Goal: Task Accomplishment & Management: Manage account settings

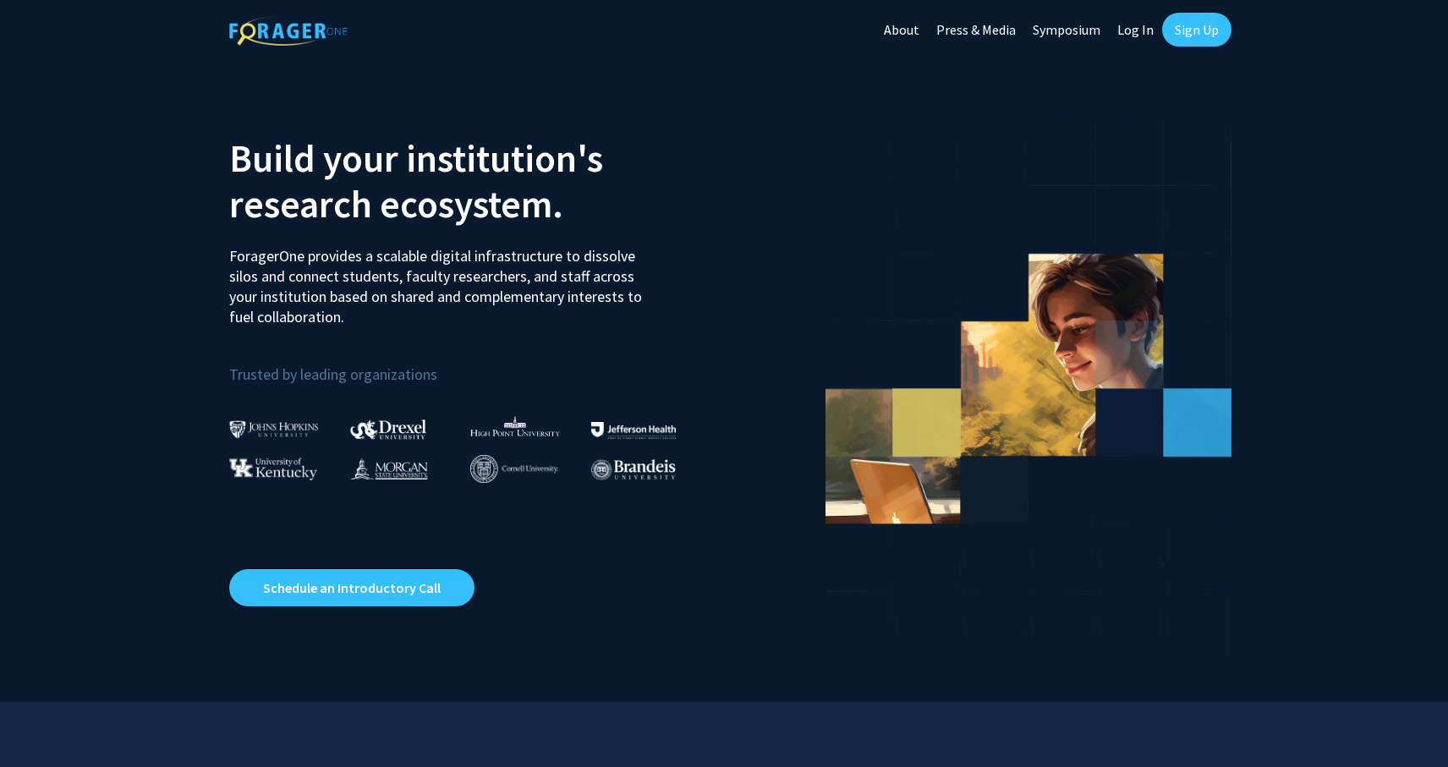
click at [1134, 26] on link "Log In" at bounding box center [1135, 29] width 53 height 59
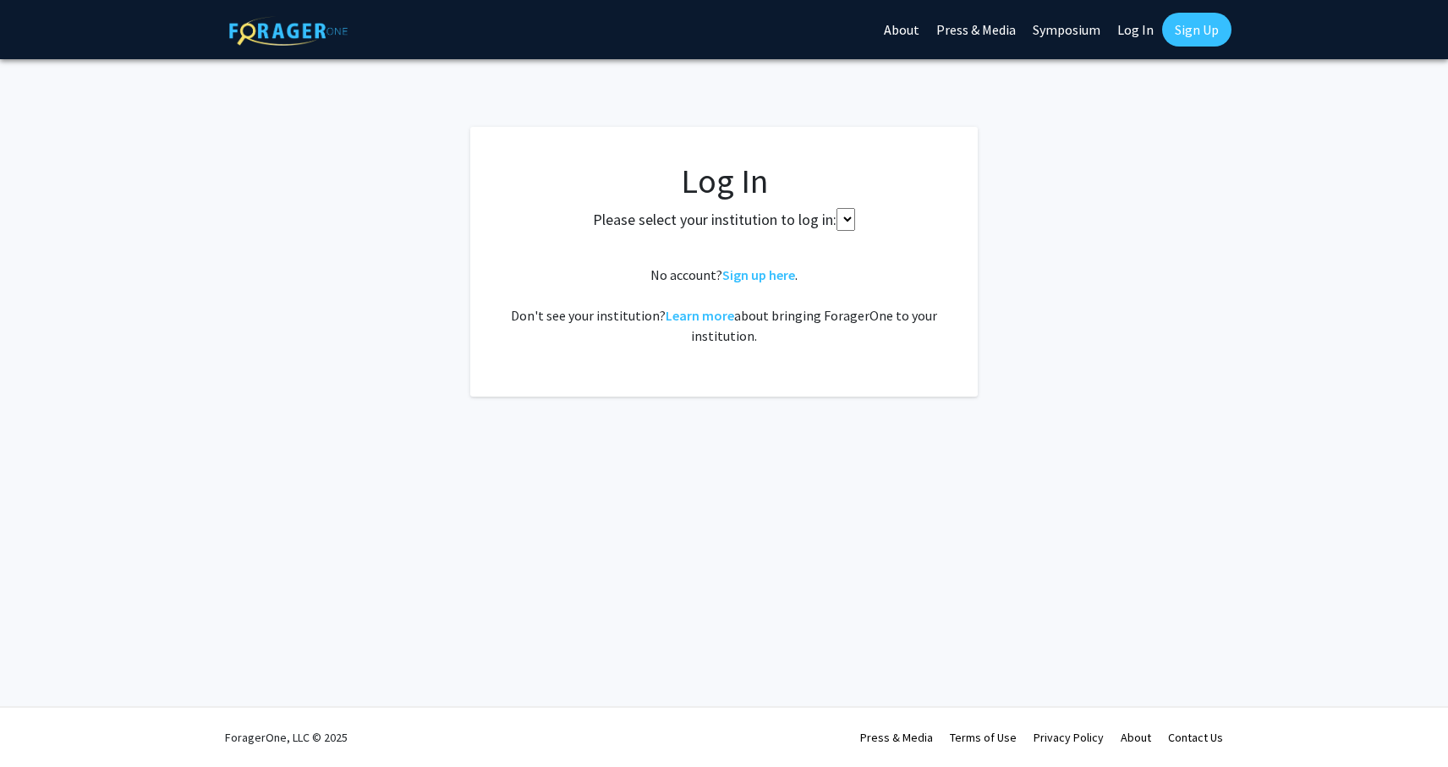
select select
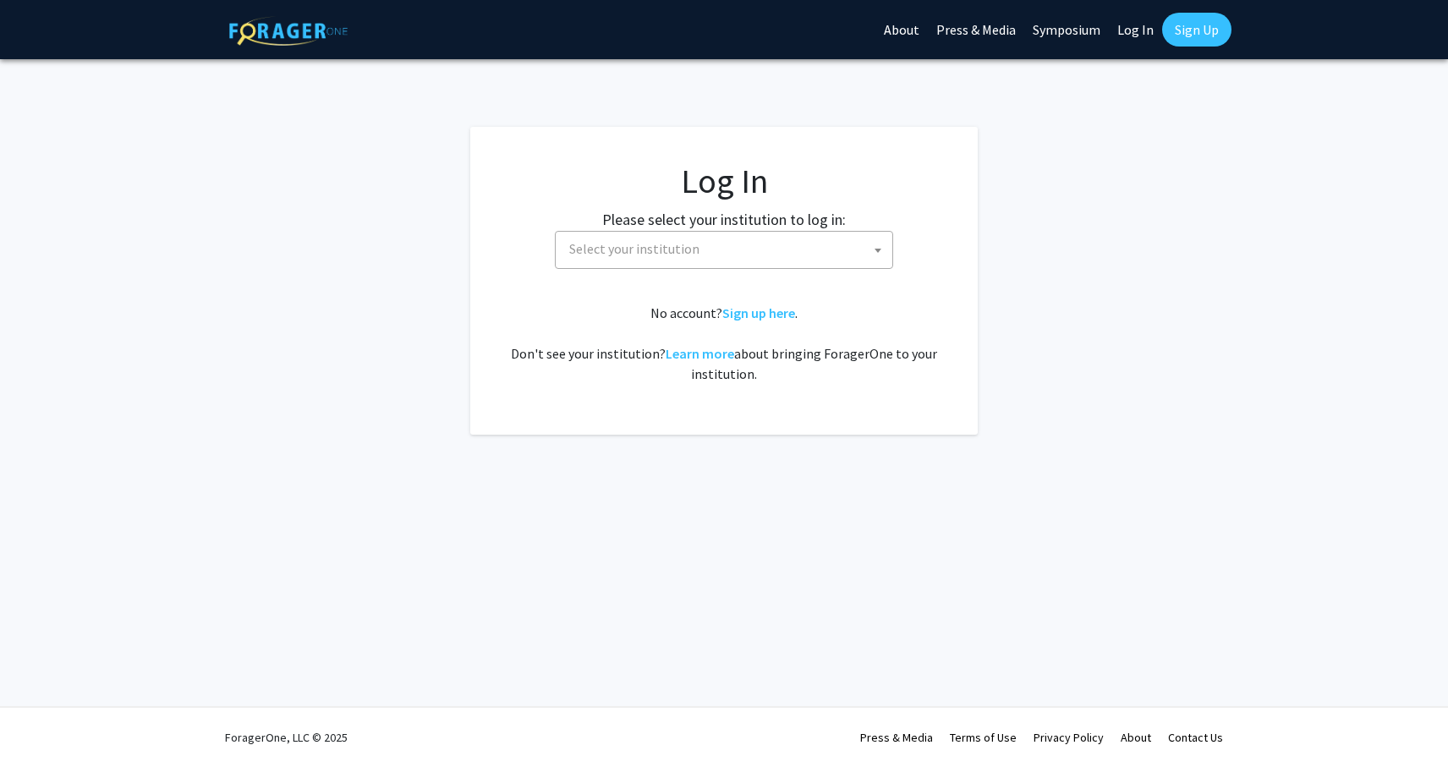
click at [843, 251] on span "Select your institution" at bounding box center [728, 249] width 330 height 35
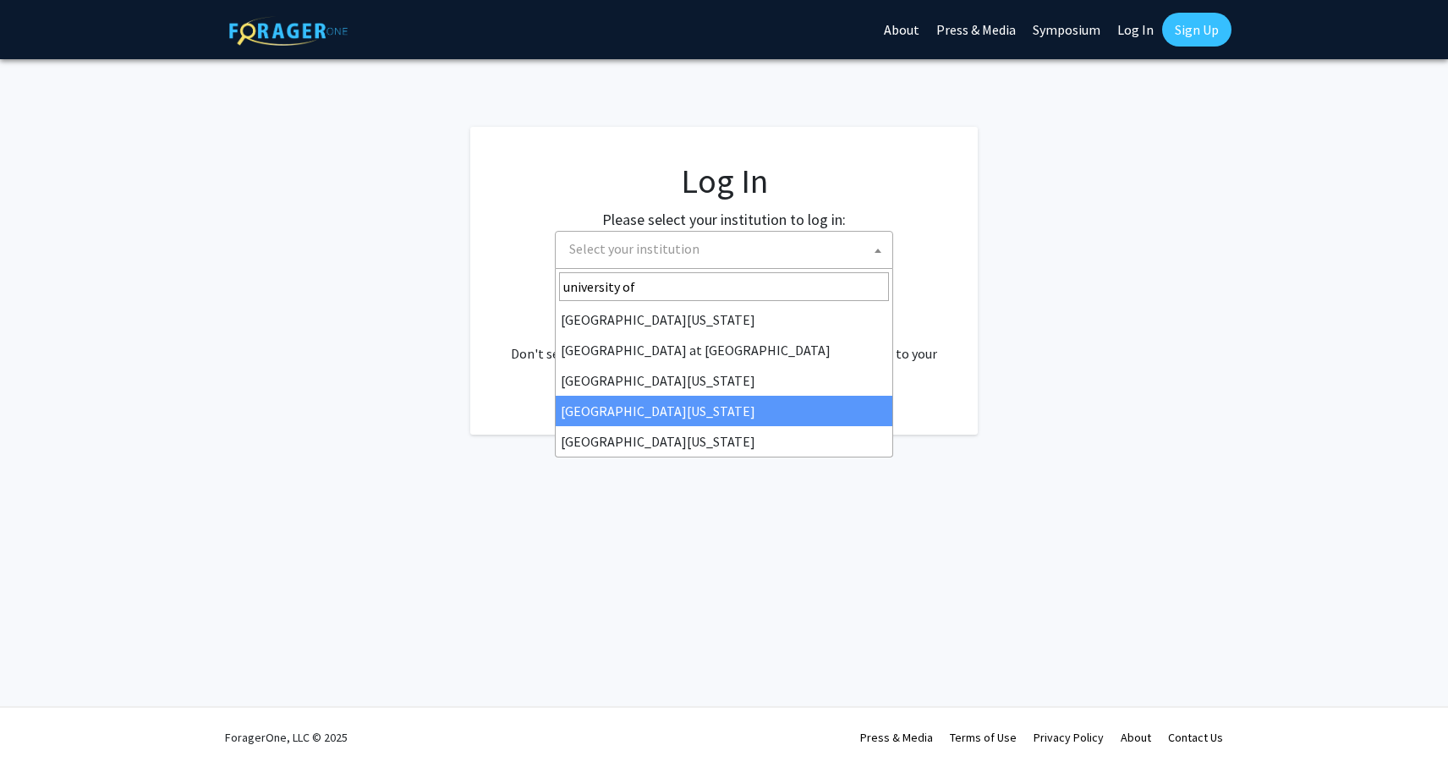
type input "university of"
select select "31"
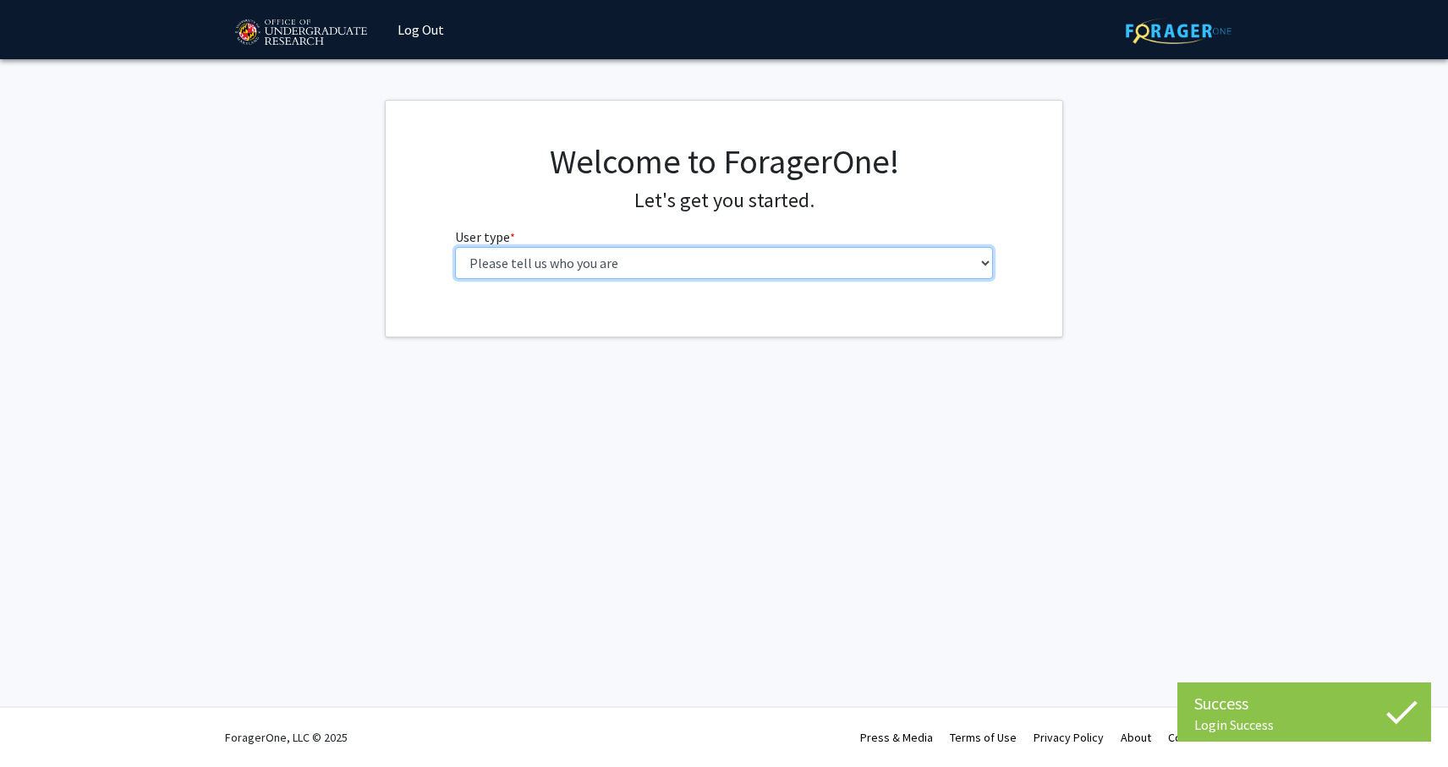
select select "1: undergrad"
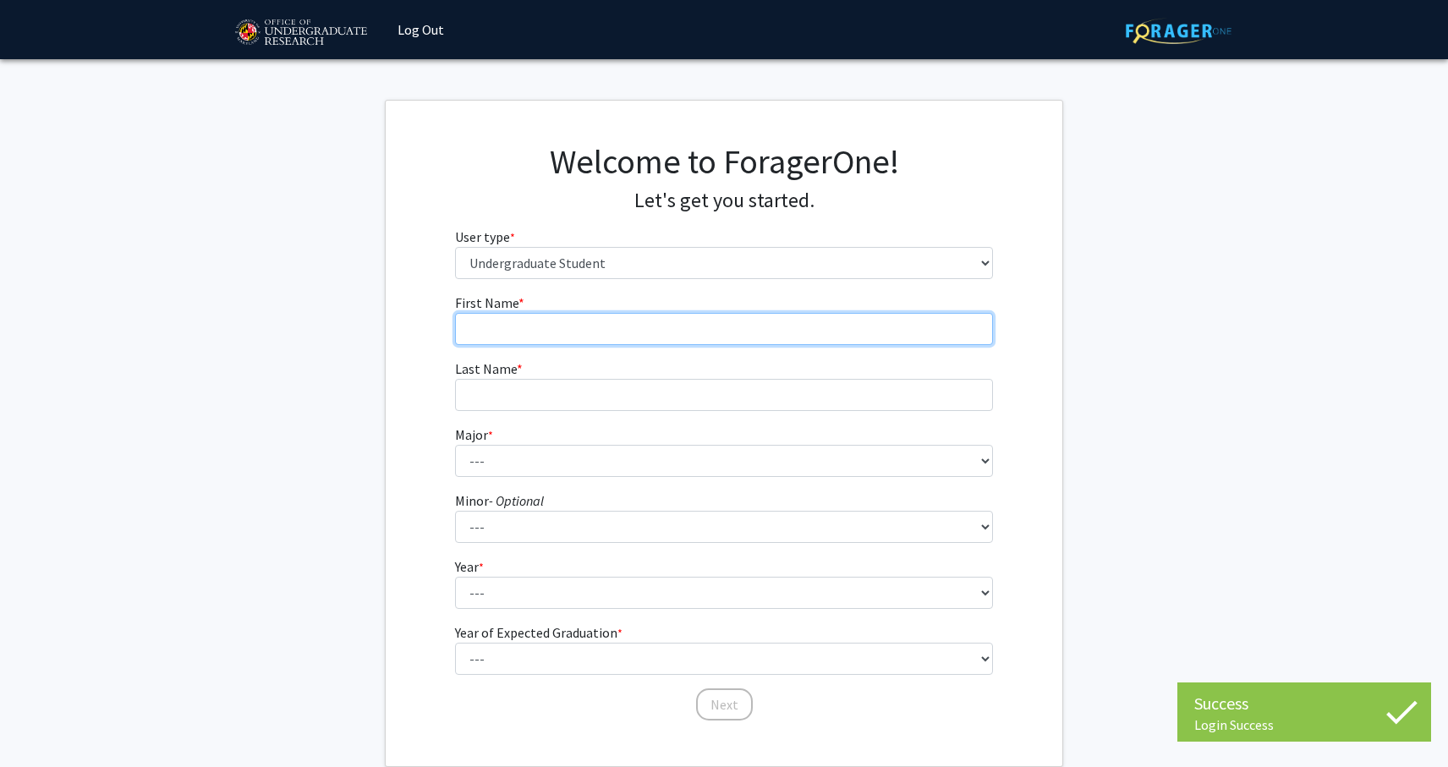
click at [825, 327] on input "First Name * required" at bounding box center [724, 329] width 539 height 32
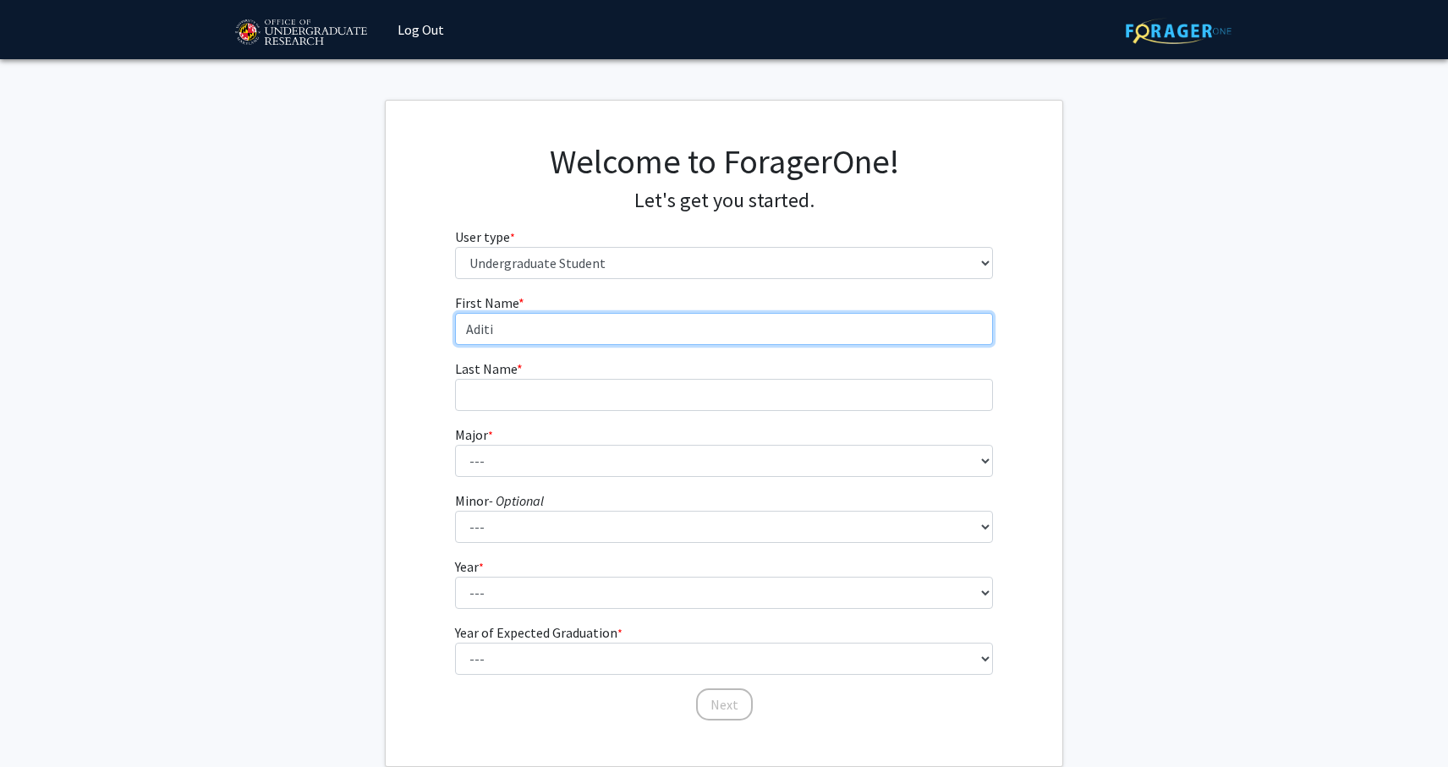
type input "Aditi"
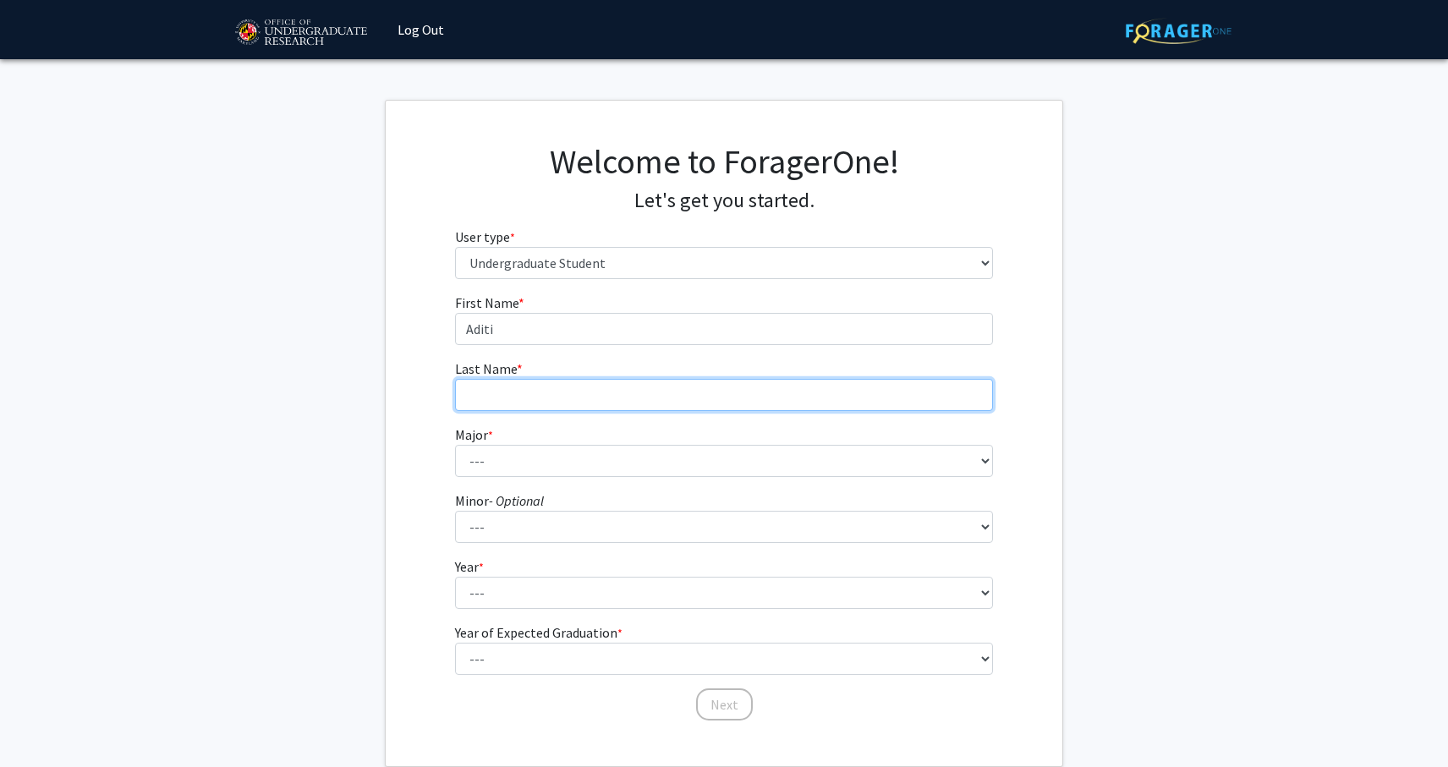
click at [666, 393] on input "Last Name * required" at bounding box center [724, 395] width 539 height 32
type input "Kulkarni"
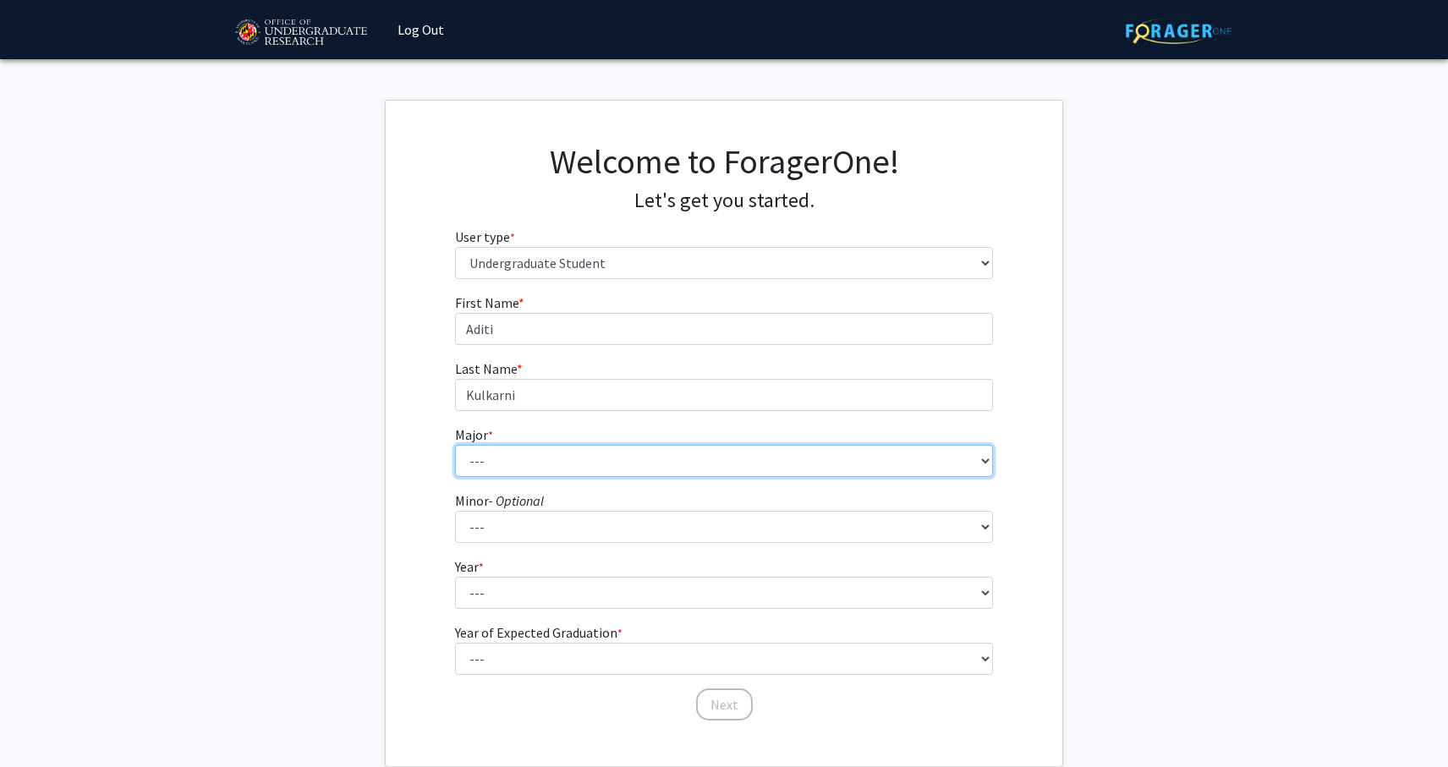
select select "74: 2375"
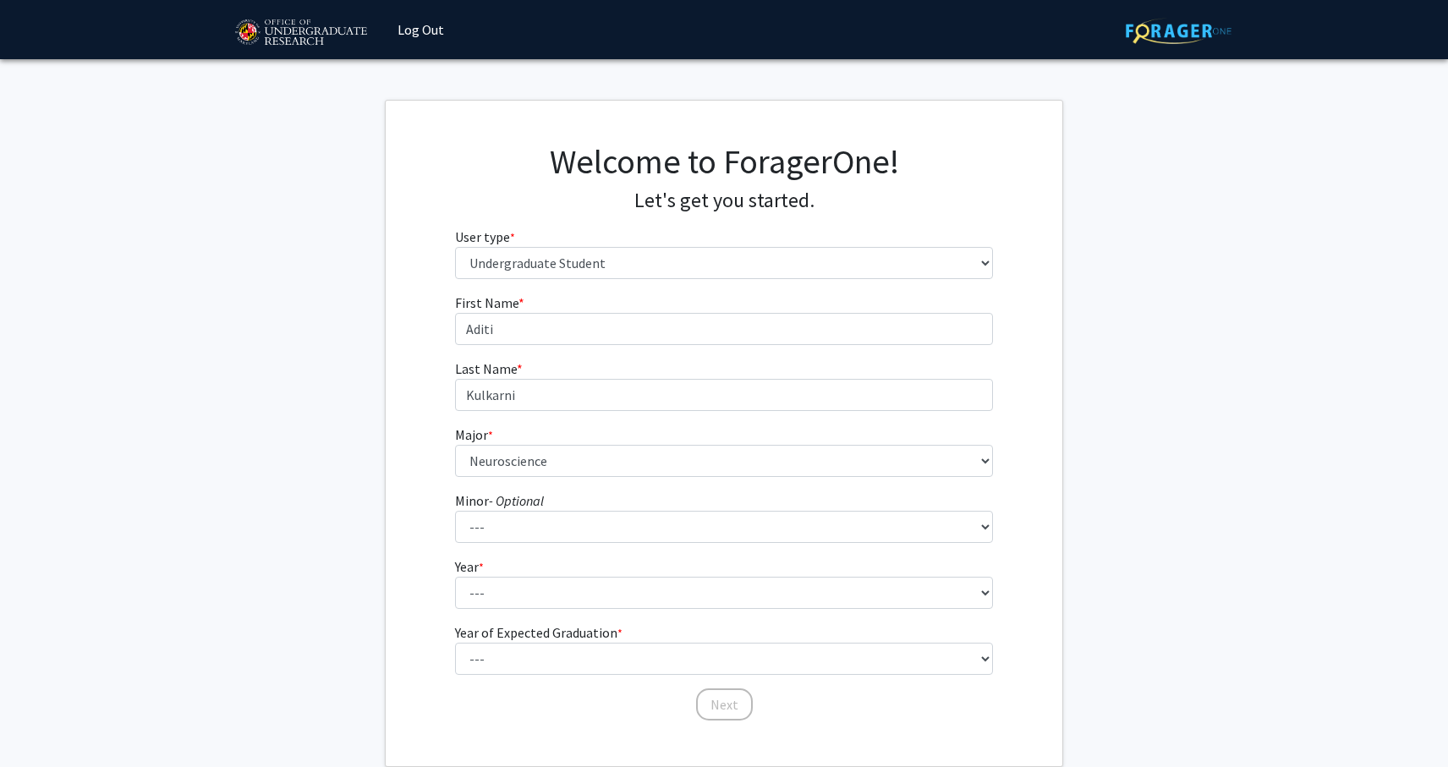
click at [676, 544] on form "First Name * required Aditi Last Name * required Kulkarni Major * required --- …" at bounding box center [724, 499] width 539 height 413
select select "25: 1828"
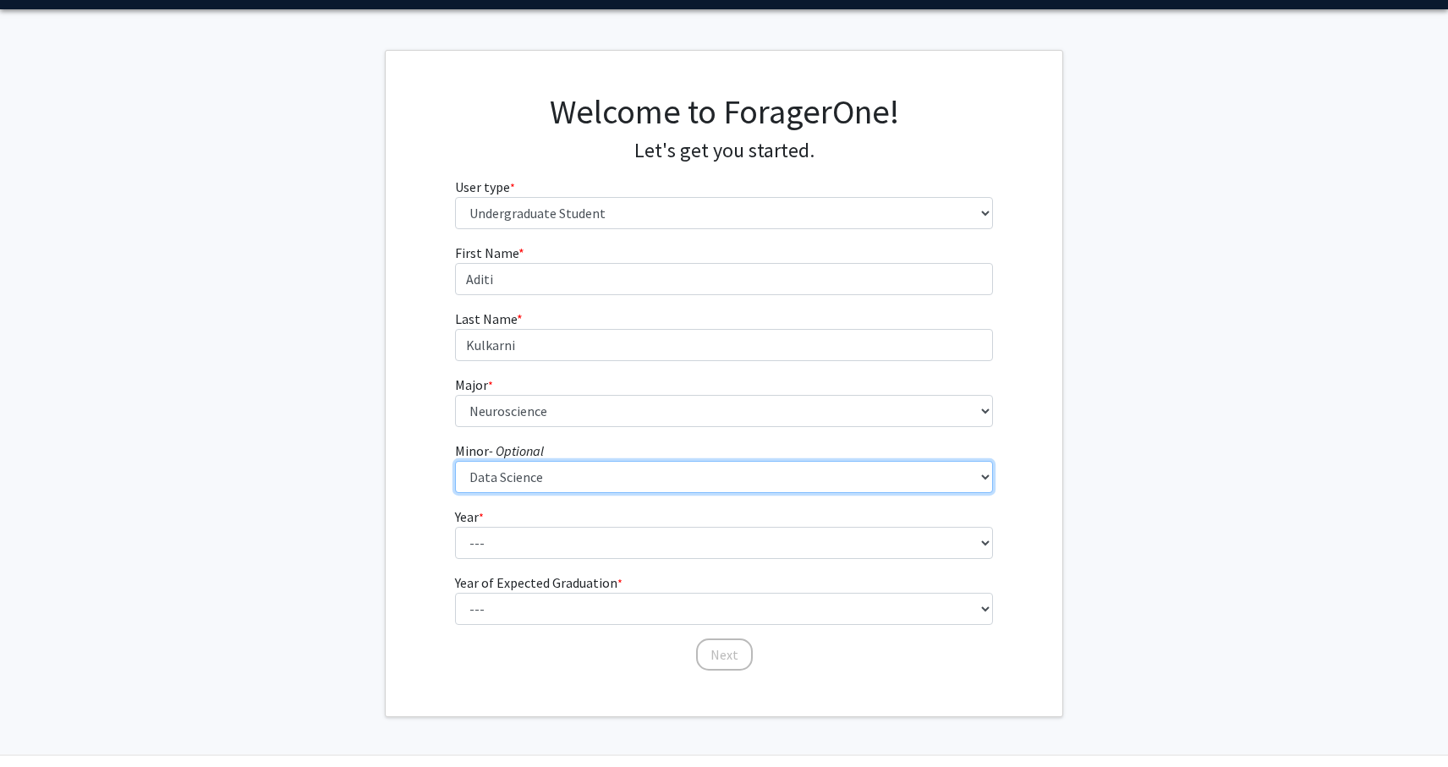
scroll to position [50, 0]
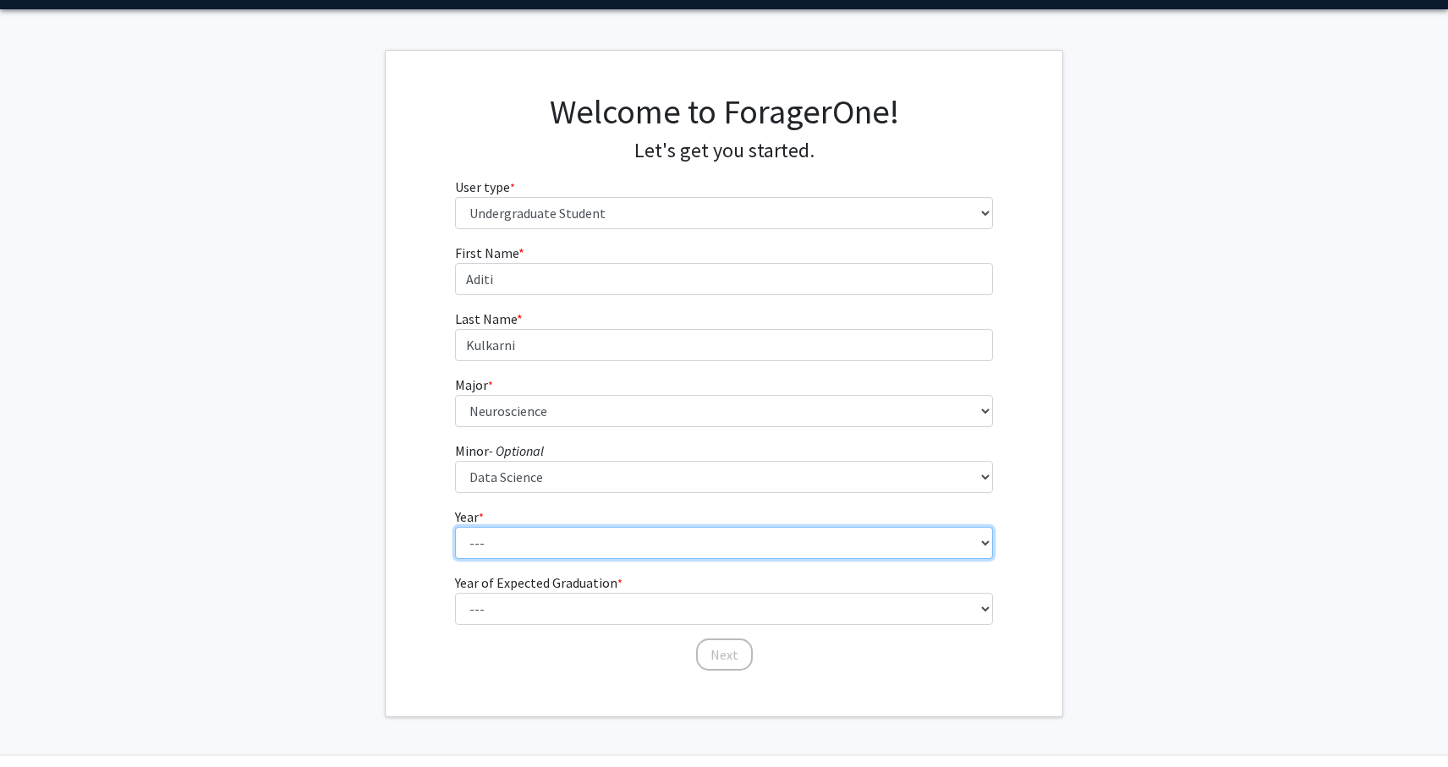
select select "4: senior"
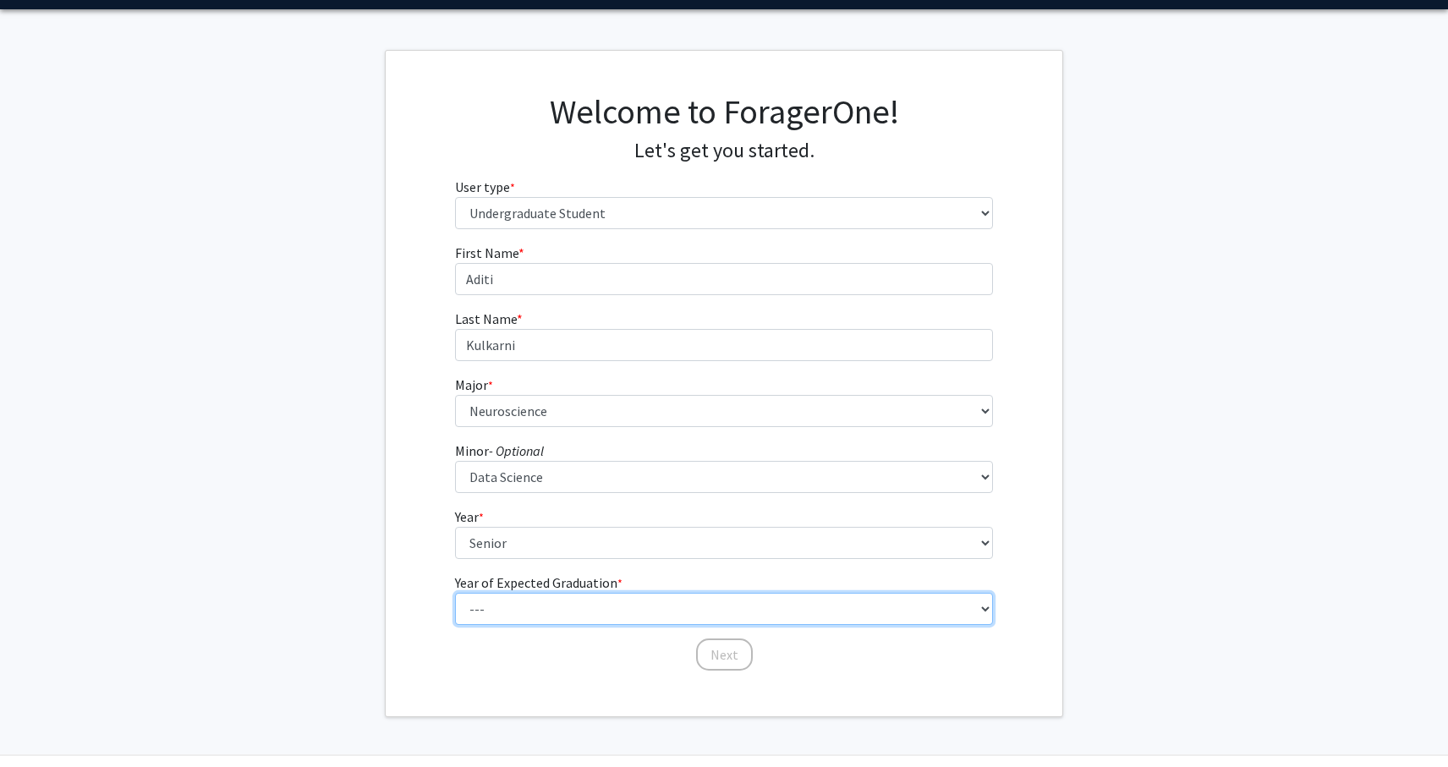
select select "2: 2026"
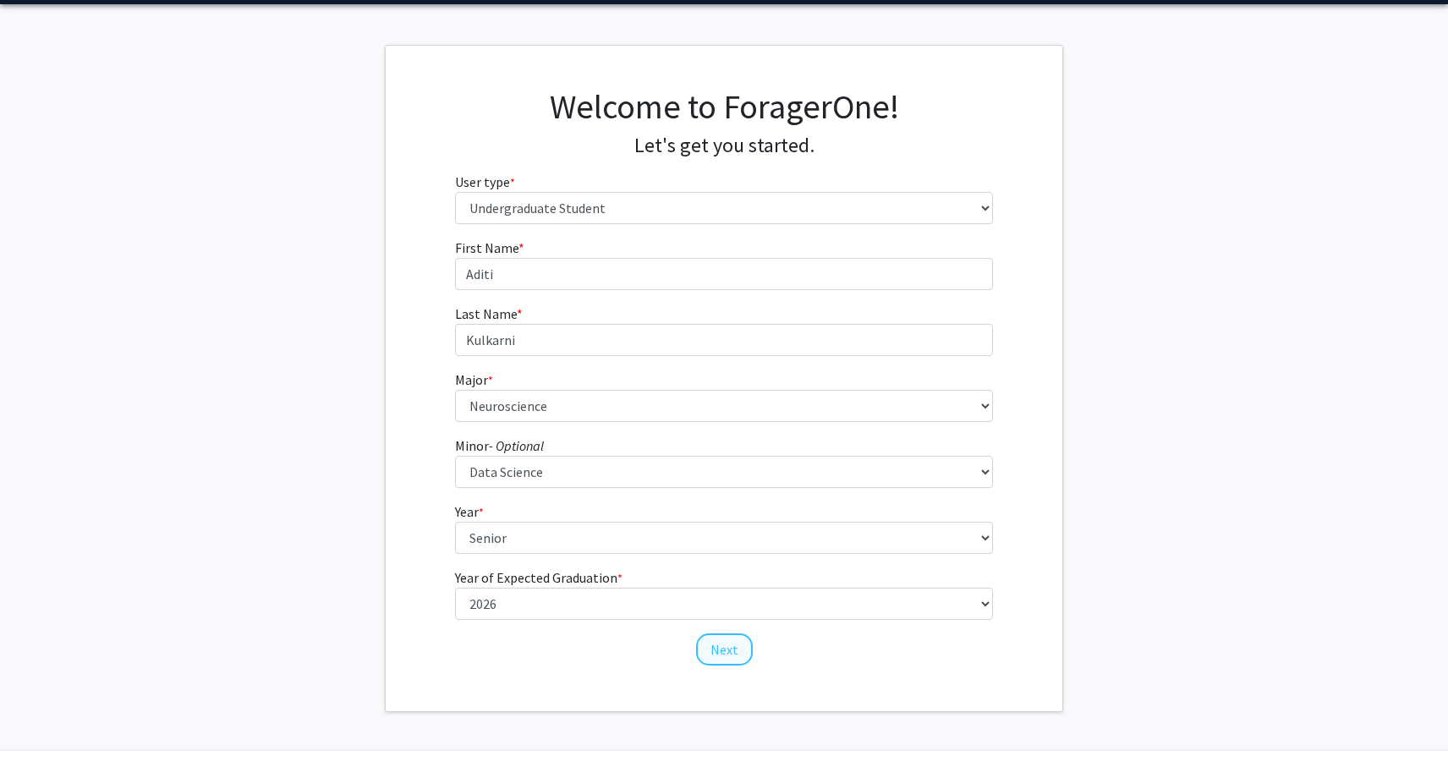
click at [711, 645] on button "Next" at bounding box center [724, 650] width 57 height 32
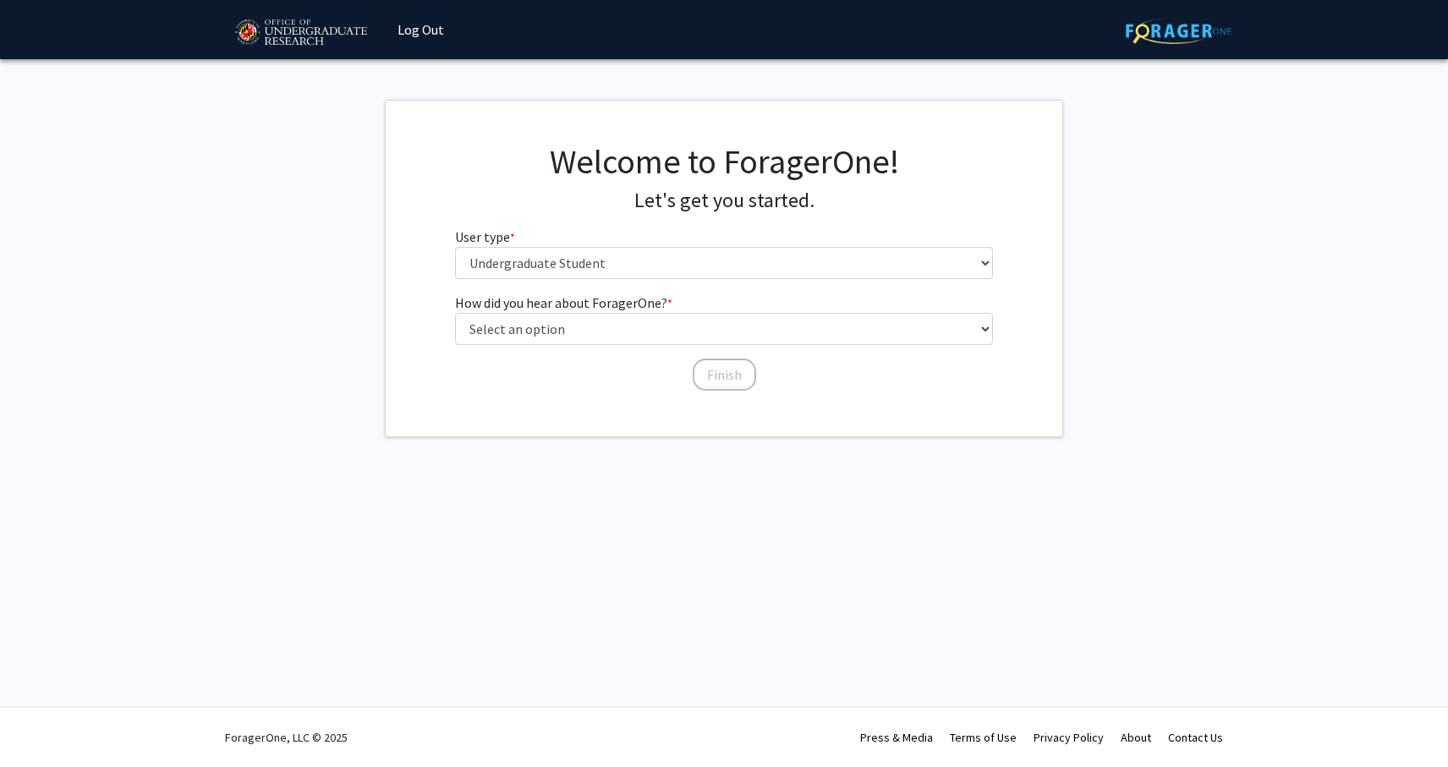
scroll to position [0, 0]
select select "3: university_website"
click at [720, 366] on button "Finish" at bounding box center [724, 375] width 63 height 32
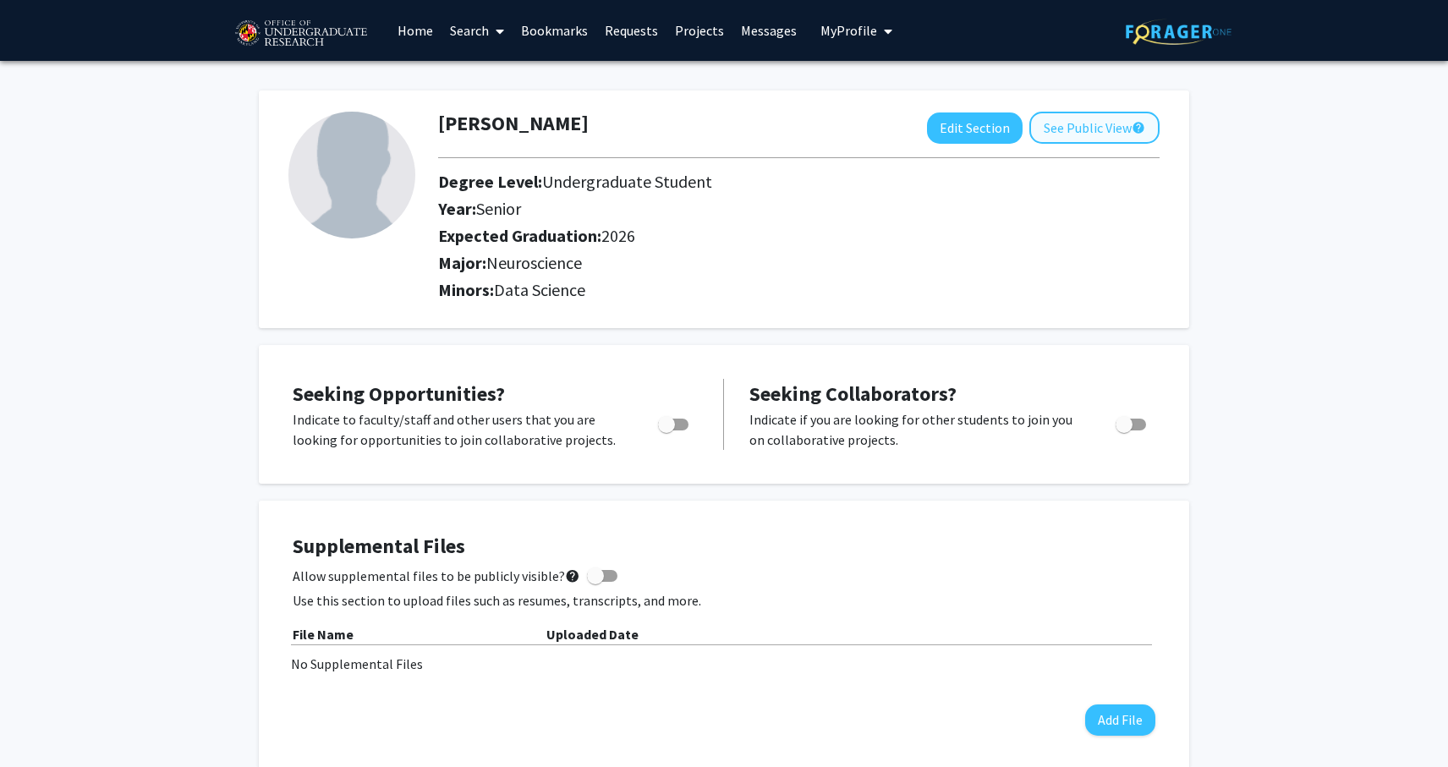
click at [1105, 131] on button "See Public View help" at bounding box center [1095, 128] width 130 height 32
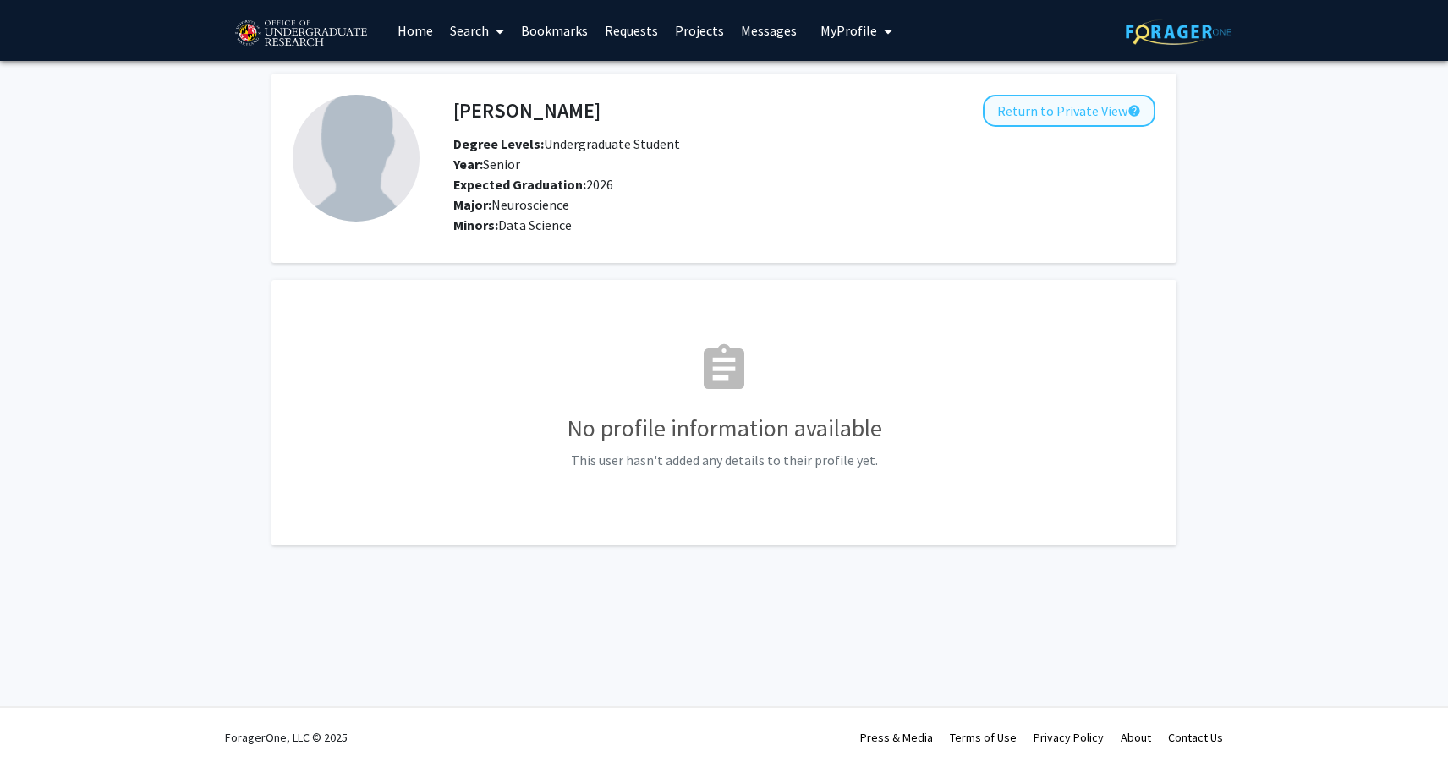
click at [1093, 105] on button "Return to Private View help" at bounding box center [1069, 111] width 173 height 32
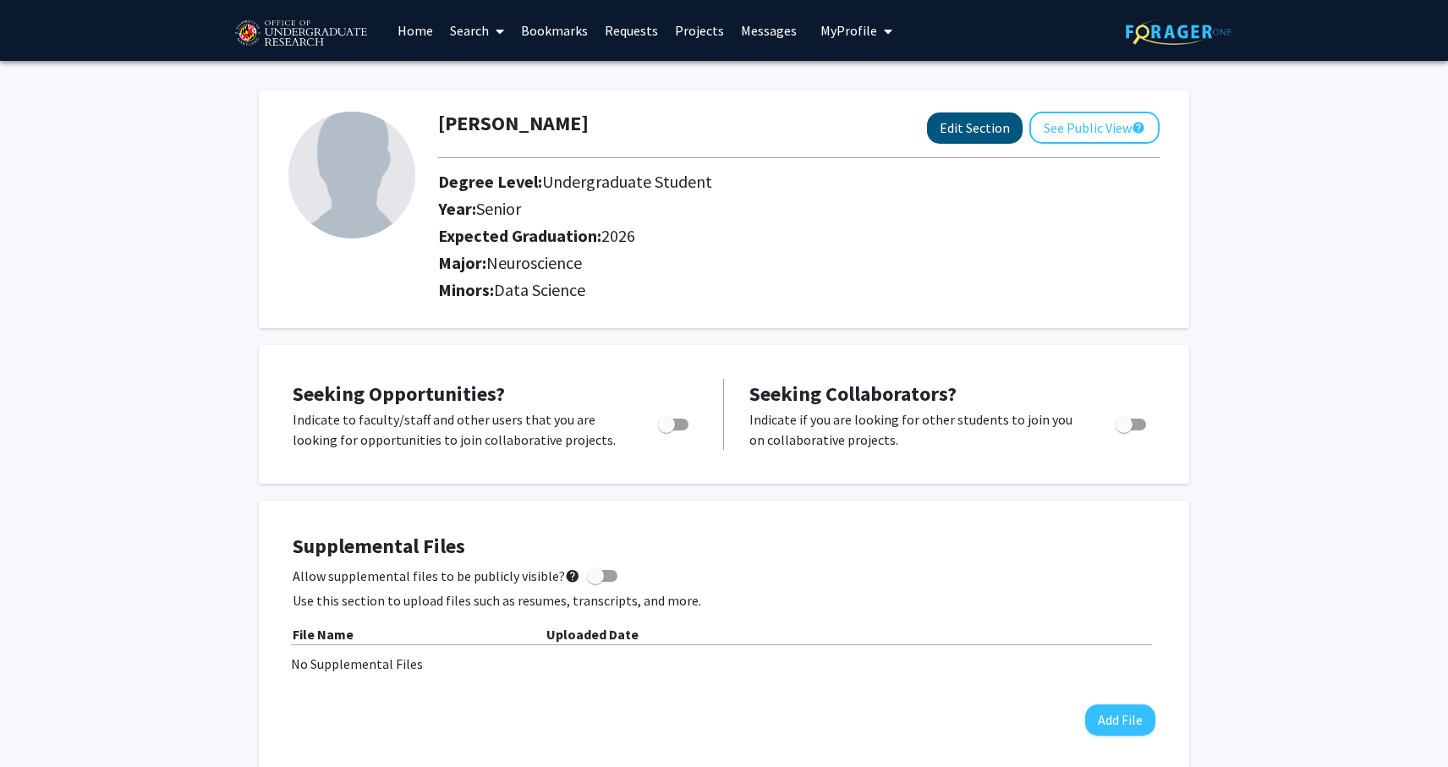
click at [965, 131] on button "Edit Section" at bounding box center [975, 128] width 96 height 31
select select "senior"
select select "2026"
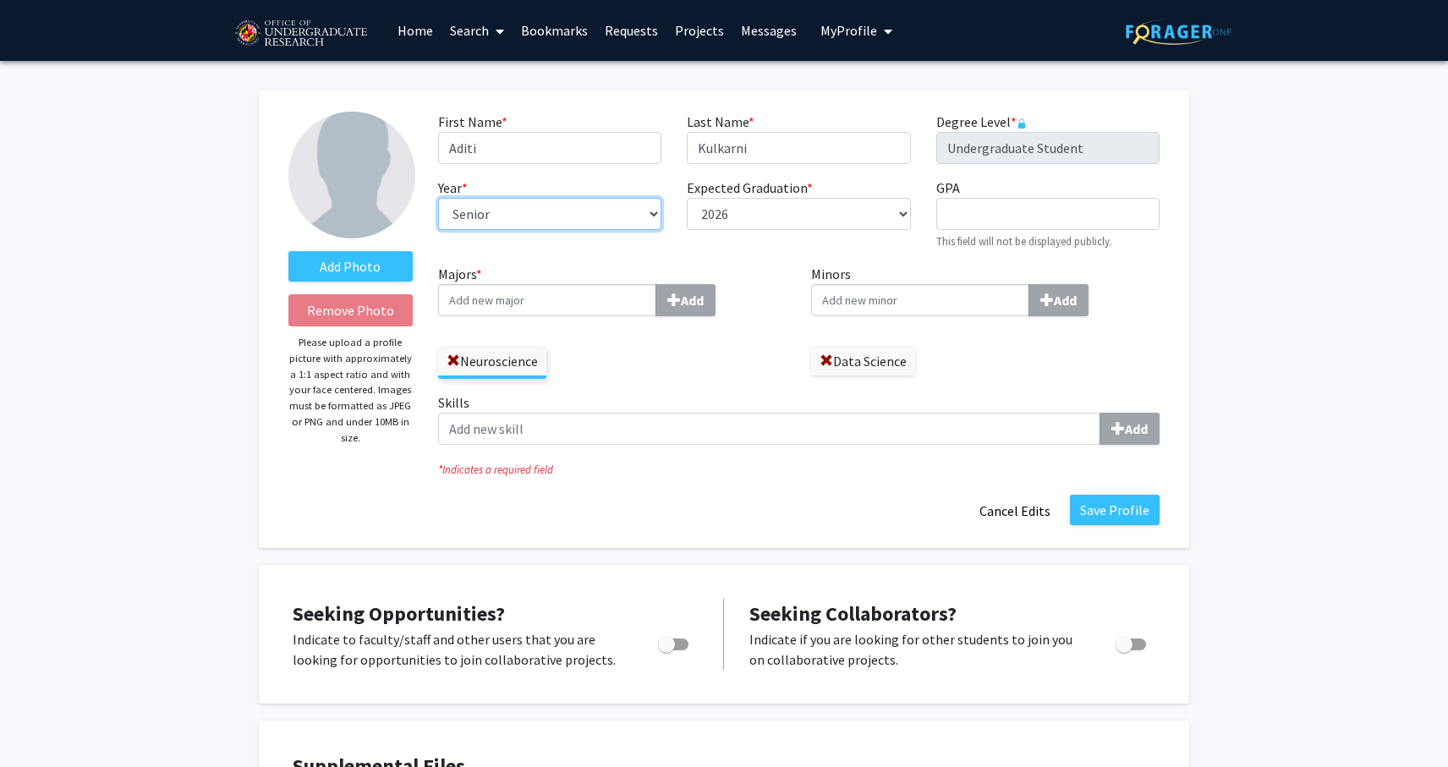
select select "junior"
click at [823, 368] on span at bounding box center [827, 361] width 14 height 14
click at [568, 304] on input "Majors * Add" at bounding box center [547, 300] width 218 height 32
click at [541, 305] on input "Majors * Add" at bounding box center [547, 300] width 218 height 32
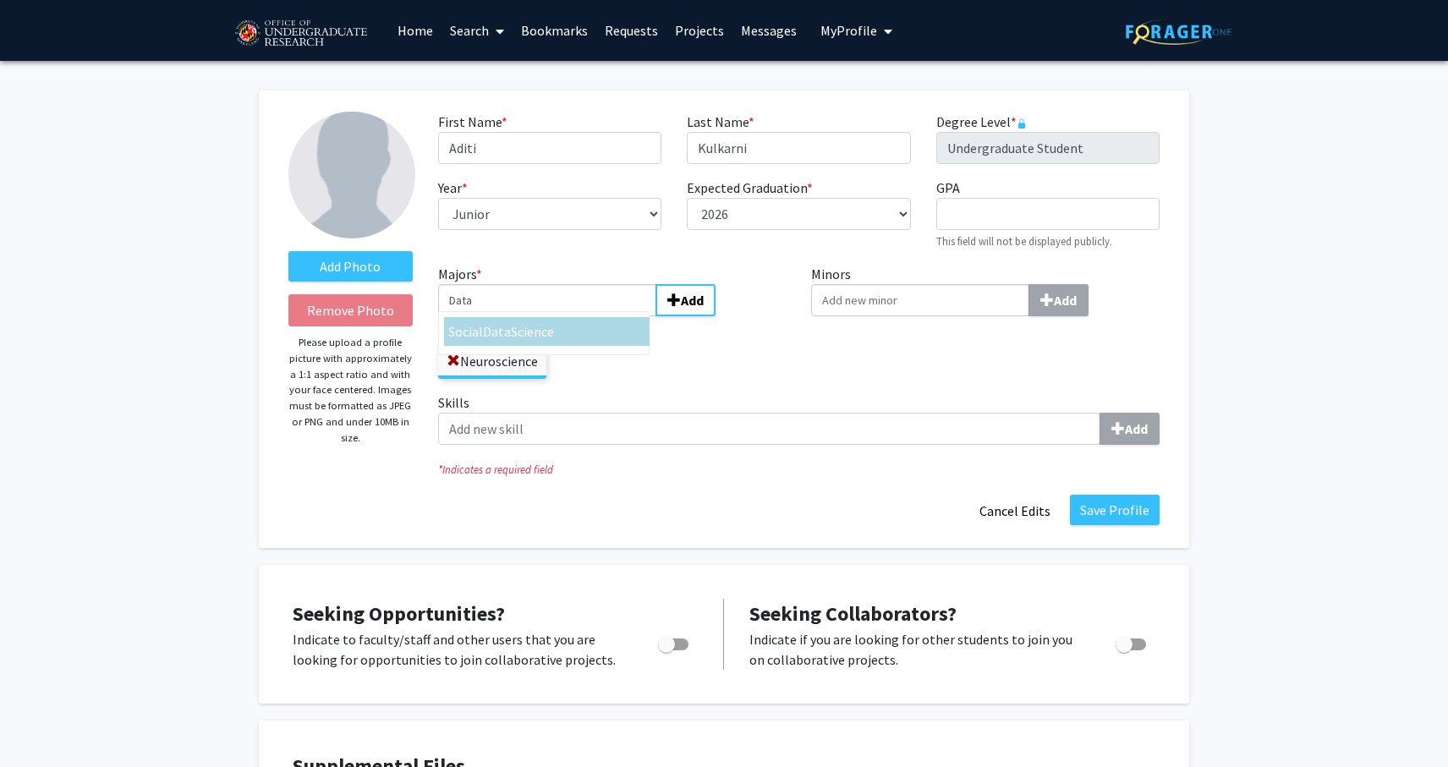
type input "Data"
click at [529, 332] on span "Science" at bounding box center [532, 331] width 43 height 17
click at [529, 316] on input "Data" at bounding box center [547, 300] width 218 height 32
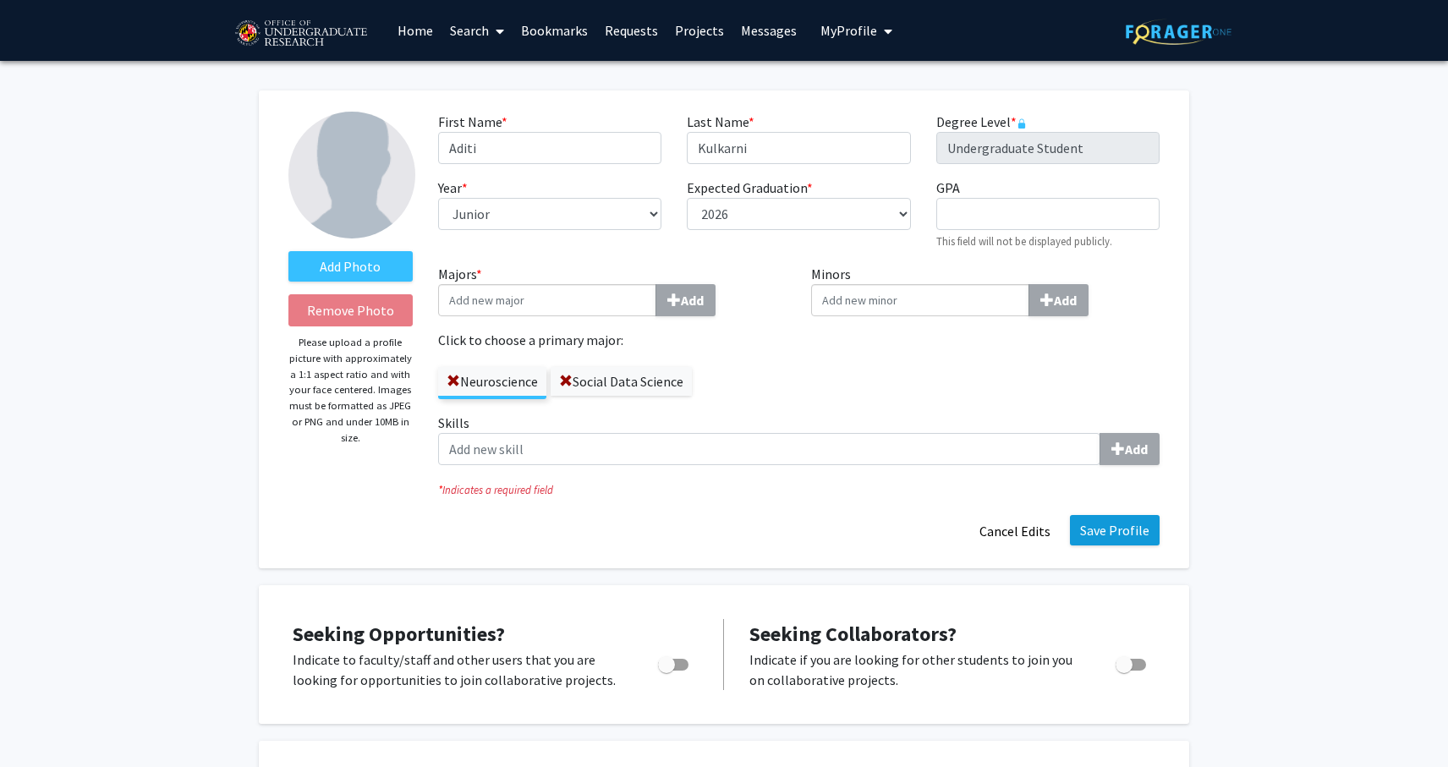
click at [1117, 535] on button "Save Profile" at bounding box center [1115, 530] width 90 height 30
